Goal: Task Accomplishment & Management: Use online tool/utility

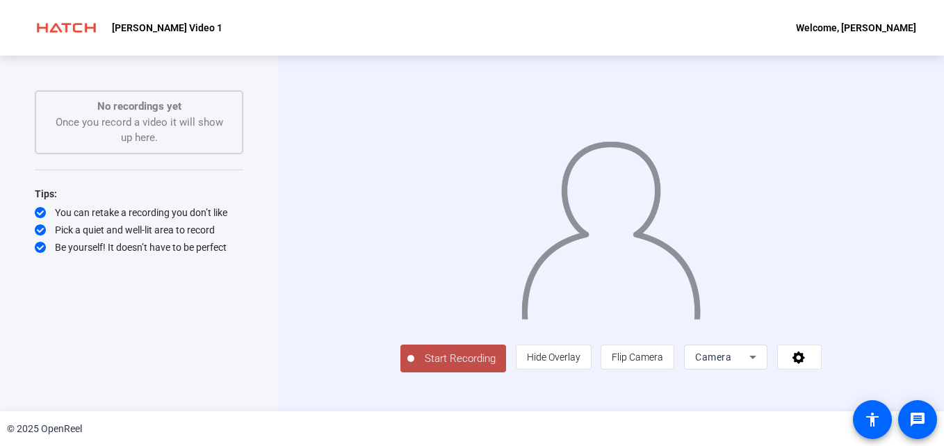
click at [596, 242] on img at bounding box center [611, 225] width 182 height 190
click at [807, 364] on icon at bounding box center [799, 357] width 16 height 14
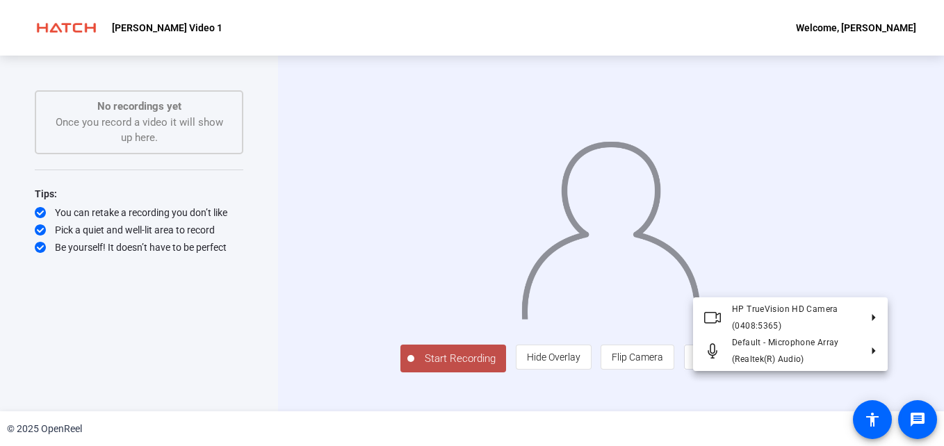
click at [917, 363] on div at bounding box center [472, 223] width 944 height 446
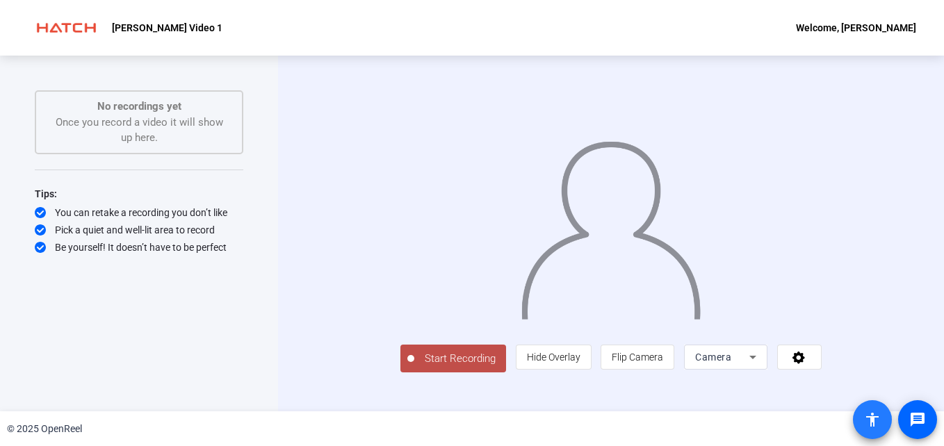
click at [873, 420] on mat-icon "accessibility" at bounding box center [872, 420] width 17 height 17
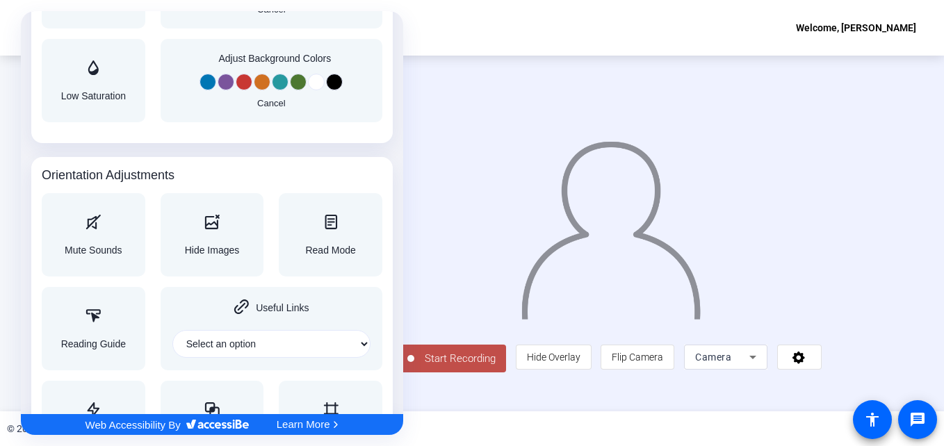
scroll to position [1391, 0]
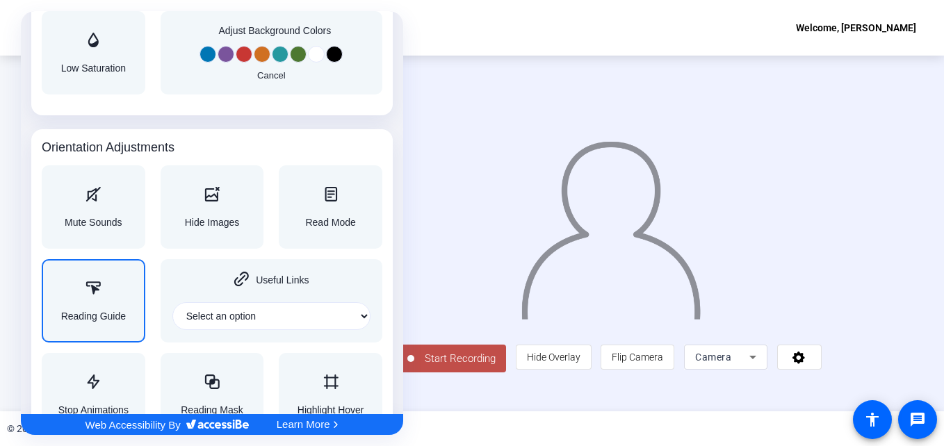
click at [101, 302] on div "Reading Guide" at bounding box center [93, 301] width 65 height 40
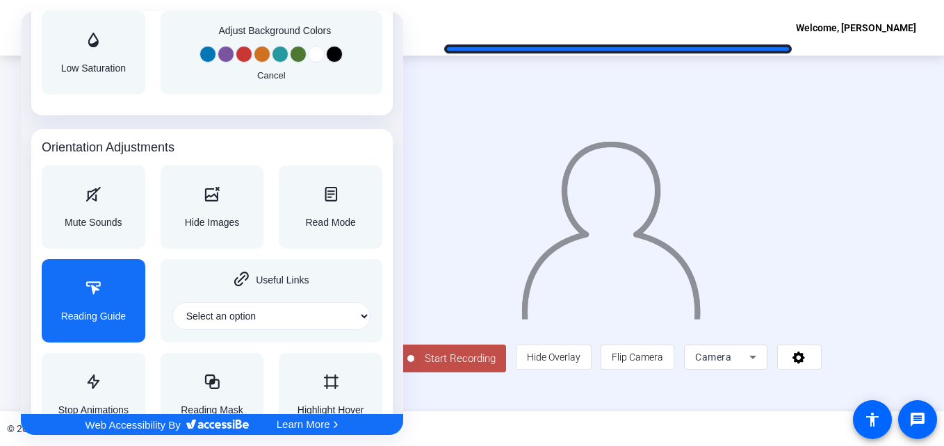
click at [618, 44] on div at bounding box center [472, 223] width 944 height 446
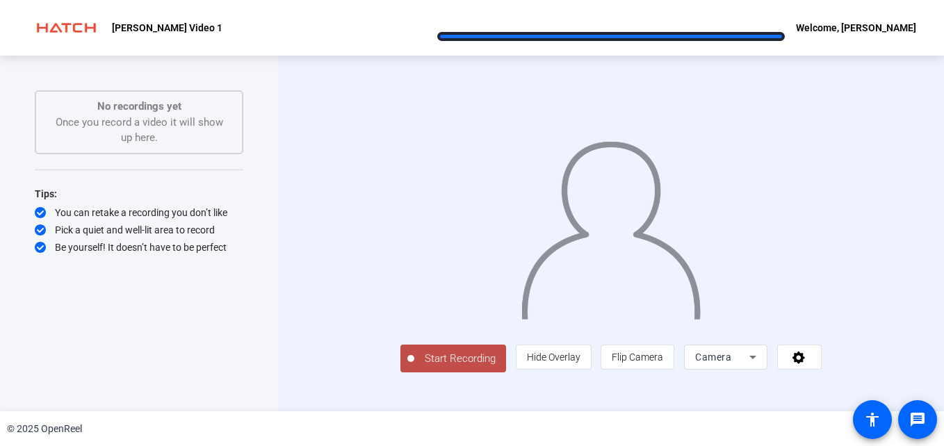
click at [611, 32] on div "Gordon Danette Video 1 Welcome, Danette Gordon" at bounding box center [472, 28] width 944 height 56
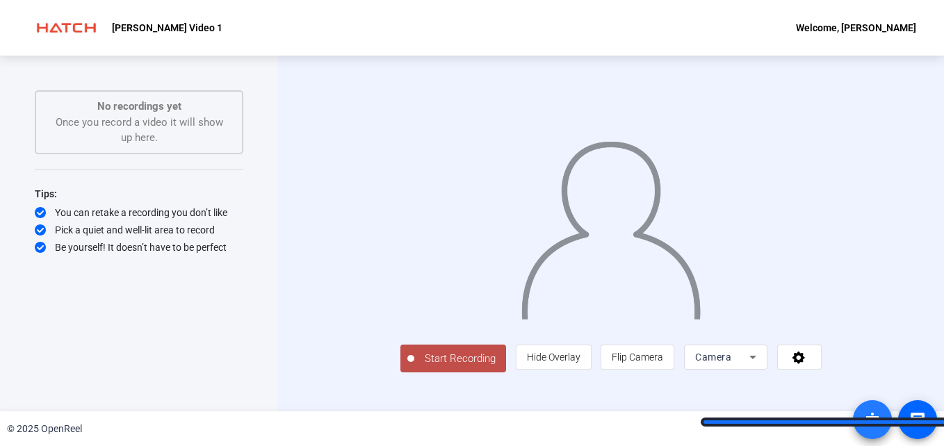
click at [875, 418] on mat-icon "accessibility" at bounding box center [872, 420] width 17 height 17
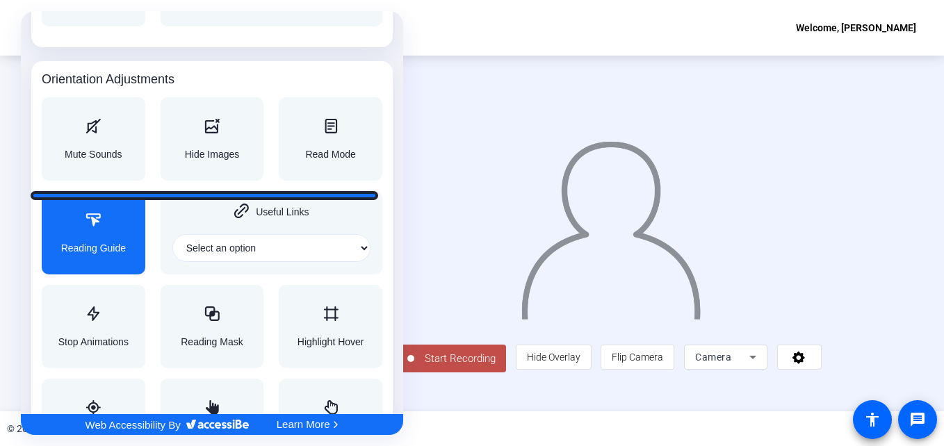
scroll to position [1460, 0]
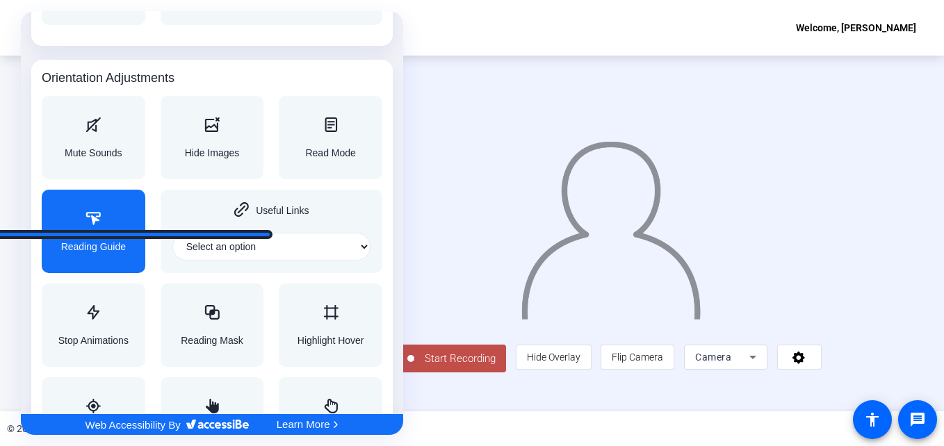
click at [99, 230] on div "Reading Guide" at bounding box center [93, 231] width 65 height 40
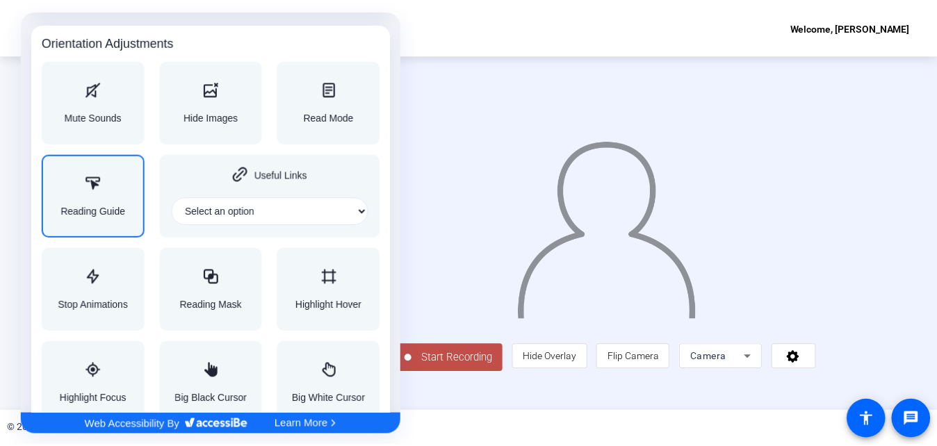
scroll to position [1528, 0]
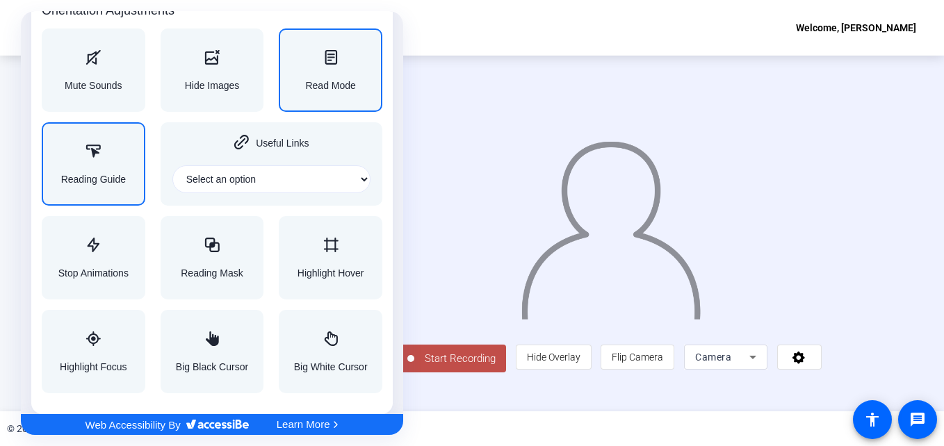
click at [330, 81] on span "Read Mode" at bounding box center [330, 86] width 50 height 10
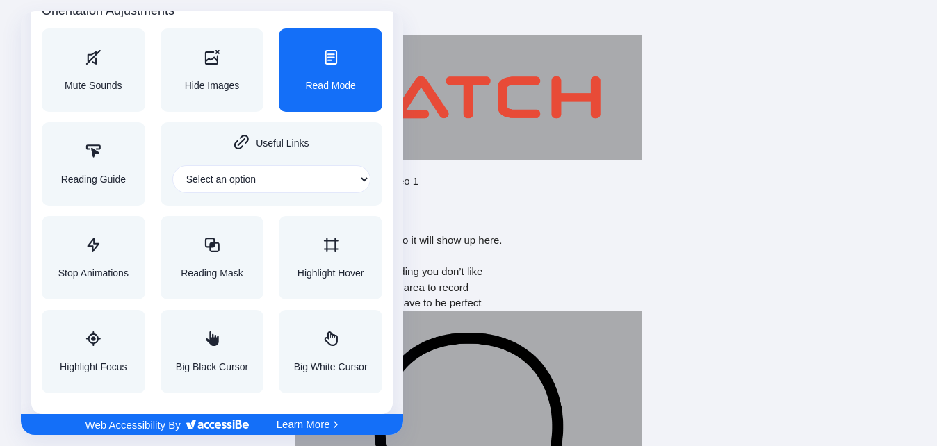
click at [855, 197] on div at bounding box center [468, 223] width 937 height 446
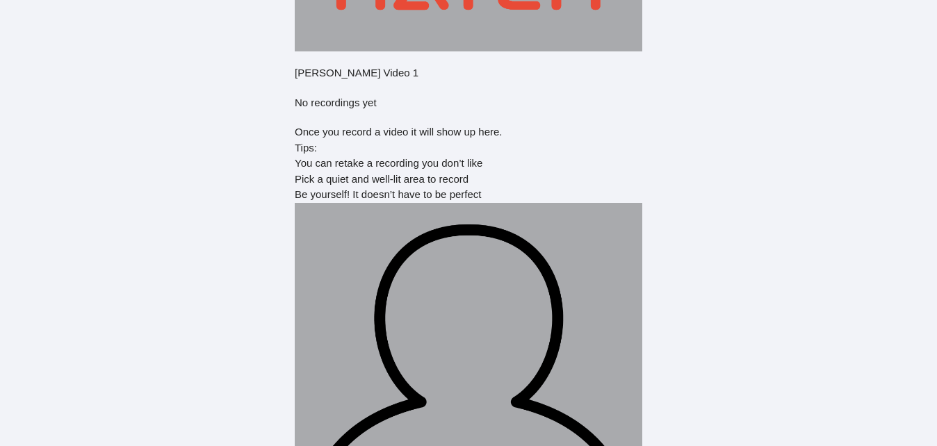
scroll to position [0, 0]
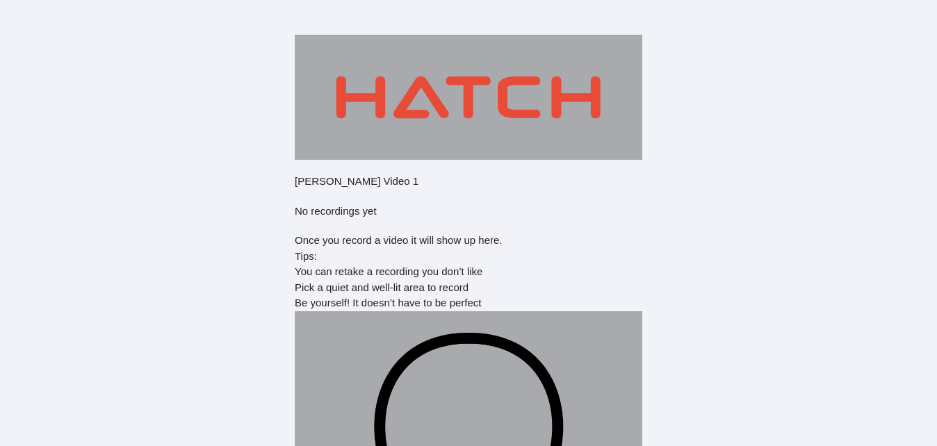
click at [740, 113] on html "Accessibility Screen-Reader Guide, Feedback, and Issue Reporting | New window G…" at bounding box center [468, 223] width 937 height 446
click at [451, 204] on div "Gordon Danette Video 1 No recordings yet Once you record a video it will show u…" at bounding box center [469, 370] width 348 height 670
click at [355, 154] on img at bounding box center [469, 97] width 348 height 125
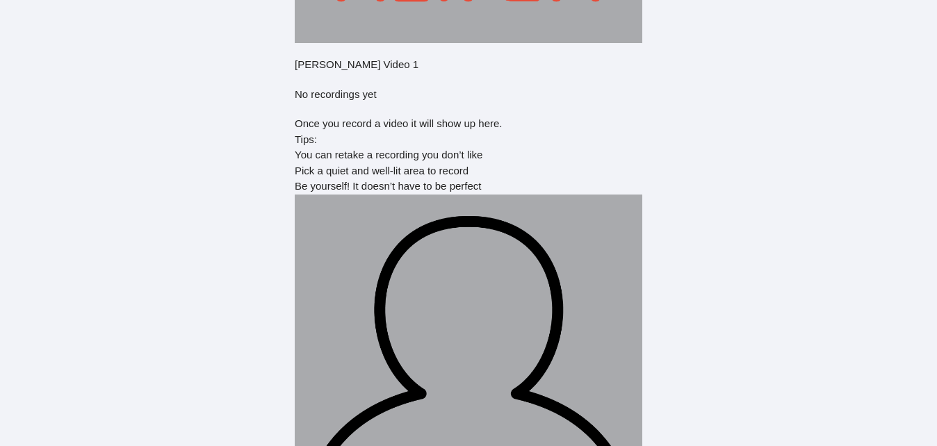
scroll to position [258, 0]
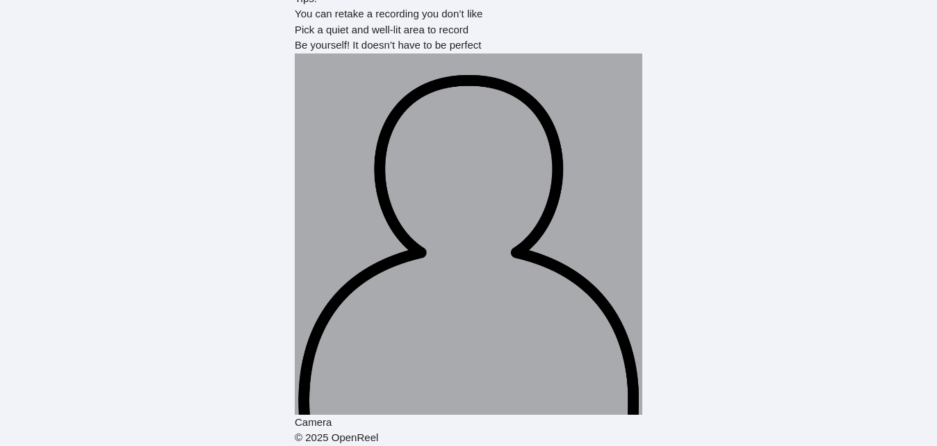
click at [417, 222] on img at bounding box center [469, 235] width 348 height 362
click at [451, 241] on img at bounding box center [469, 235] width 348 height 362
click at [393, 44] on div "Be yourself! It doesn’t have to be perfect" at bounding box center [469, 46] width 348 height 16
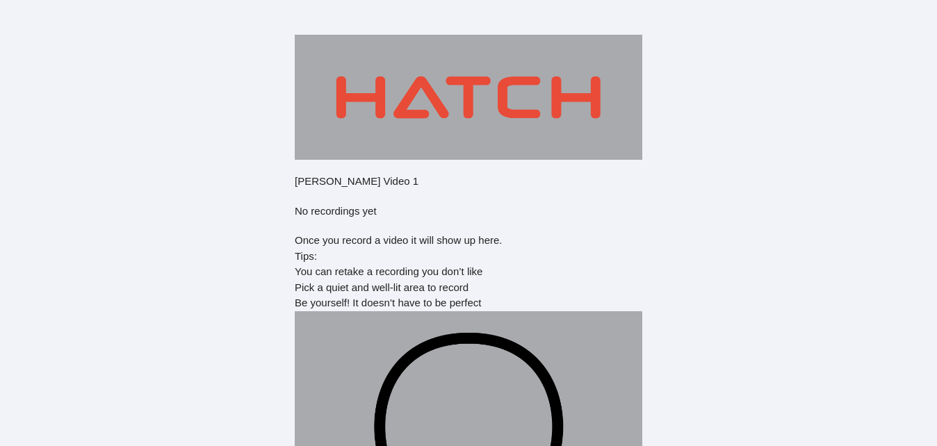
click at [716, 61] on html "Accessibility Screen-Reader Guide, Feedback, and Issue Reporting | New window G…" at bounding box center [468, 223] width 937 height 446
click at [795, 372] on html "Accessibility Screen-Reader Guide, Feedback, and Issue Reporting | New window […" at bounding box center [468, 223] width 937 height 446
click at [850, 106] on html "Accessibility Screen-Reader Guide, Feedback, and Issue Reporting | New window G…" at bounding box center [468, 223] width 937 height 446
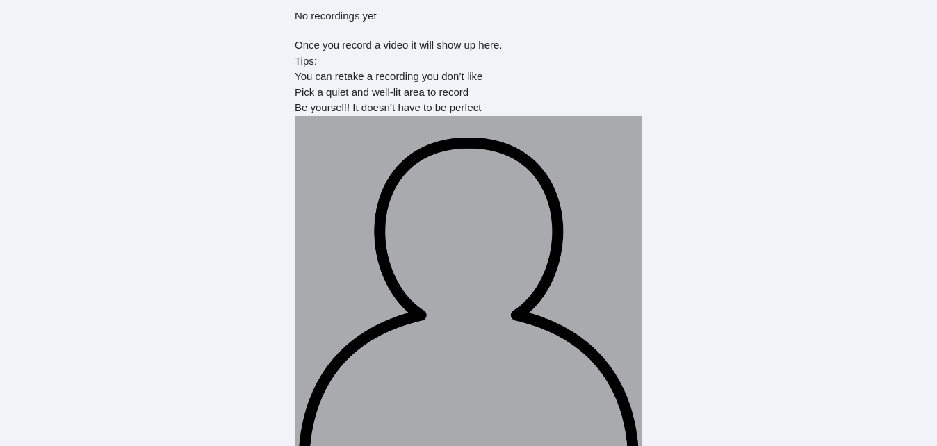
scroll to position [188, 0]
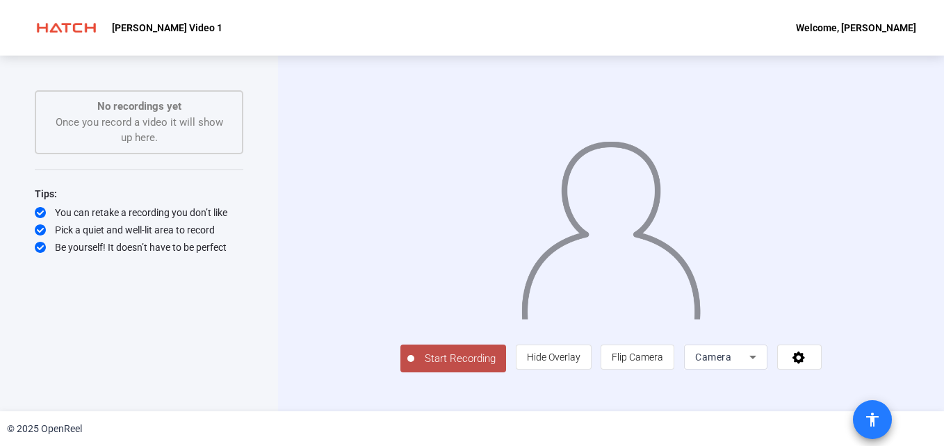
click at [870, 420] on mat-icon "accessibility" at bounding box center [872, 420] width 17 height 17
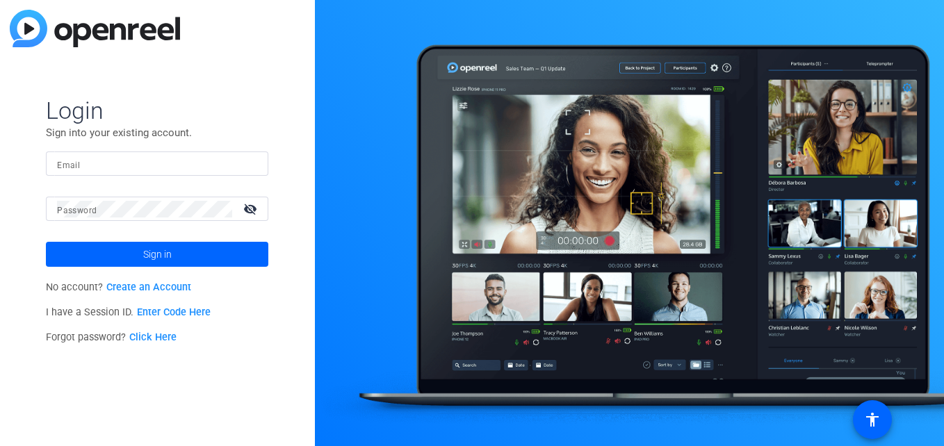
click at [130, 161] on input "Email" at bounding box center [157, 164] width 200 height 17
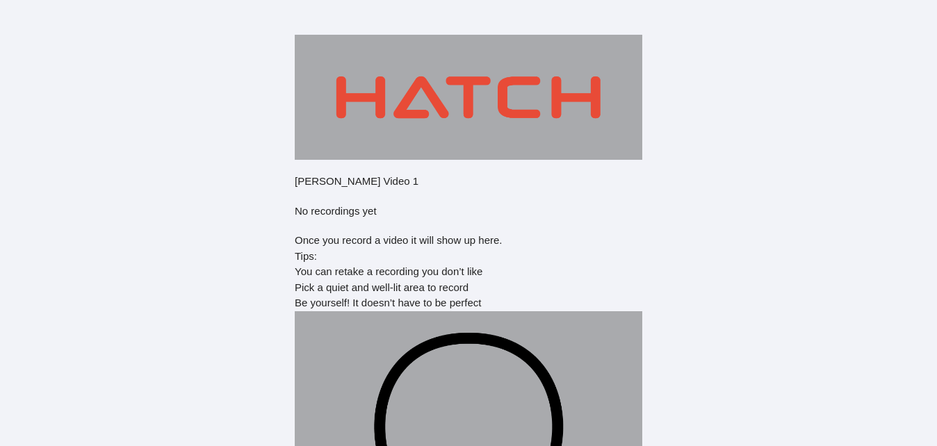
drag, startPoint x: 219, startPoint y: 42, endPoint x: 168, endPoint y: 160, distance: 128.0
click at [168, 160] on html "Accessibility Screen-Reader Guide, Feedback, and Issue Reporting | New window […" at bounding box center [468, 223] width 937 height 446
drag, startPoint x: 233, startPoint y: 81, endPoint x: 231, endPoint y: 31, distance: 50.1
click at [231, 31] on html "Accessibility Screen-Reader Guide, Feedback, and Issue Reporting | New window […" at bounding box center [468, 223] width 937 height 446
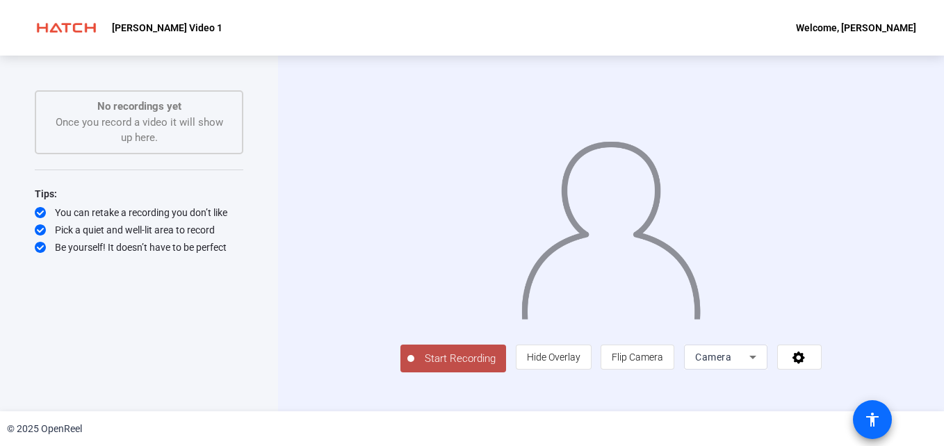
click at [870, 419] on mat-icon "accessibility" at bounding box center [872, 420] width 17 height 17
click at [805, 364] on icon at bounding box center [799, 358] width 13 height 13
click at [868, 29] on div "Welcome, [PERSON_NAME]" at bounding box center [856, 27] width 120 height 17
